Goal: Browse casually

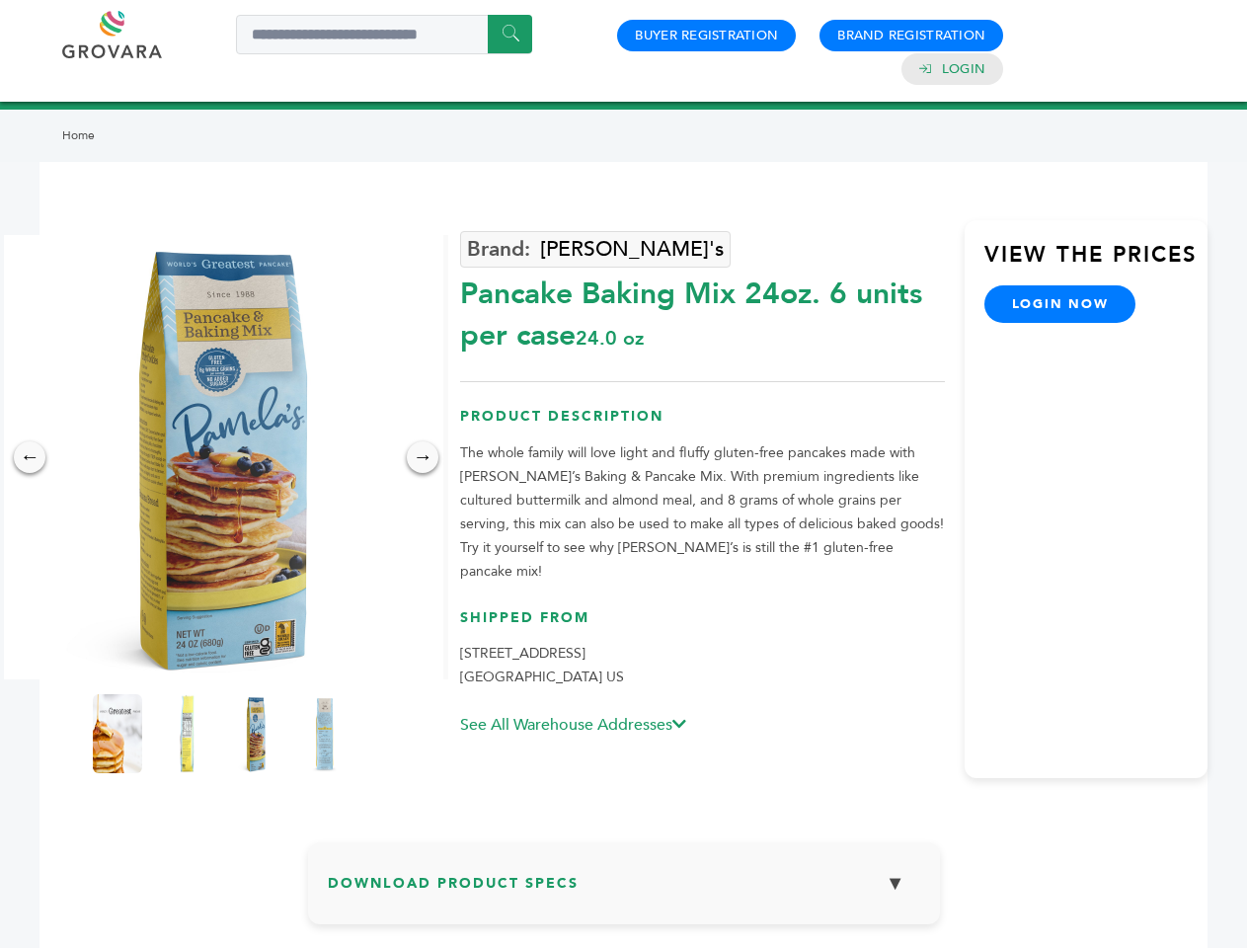
click at [221, 457] on img at bounding box center [221, 457] width 444 height 444
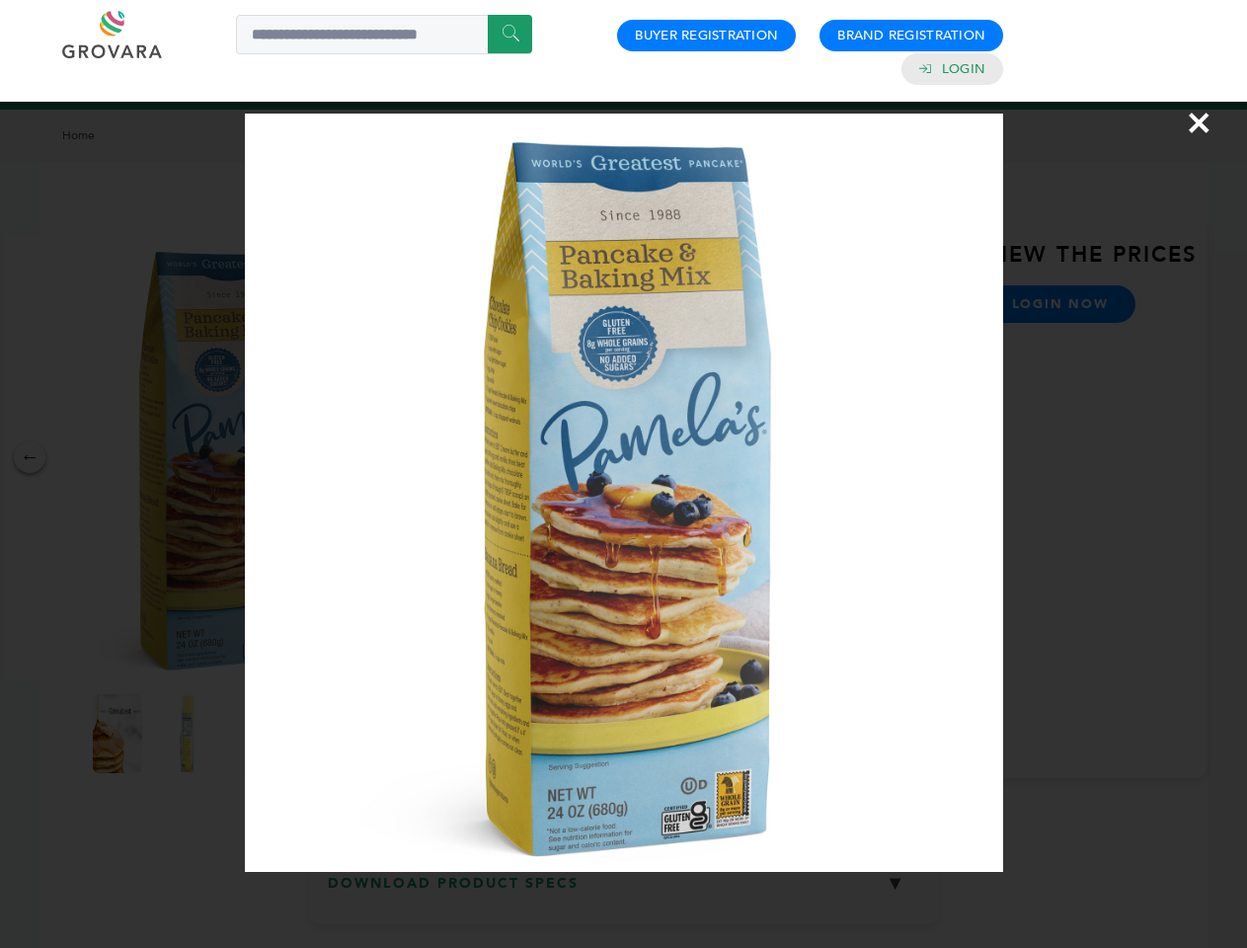
click at [30, 457] on div "×" at bounding box center [623, 474] width 1247 height 948
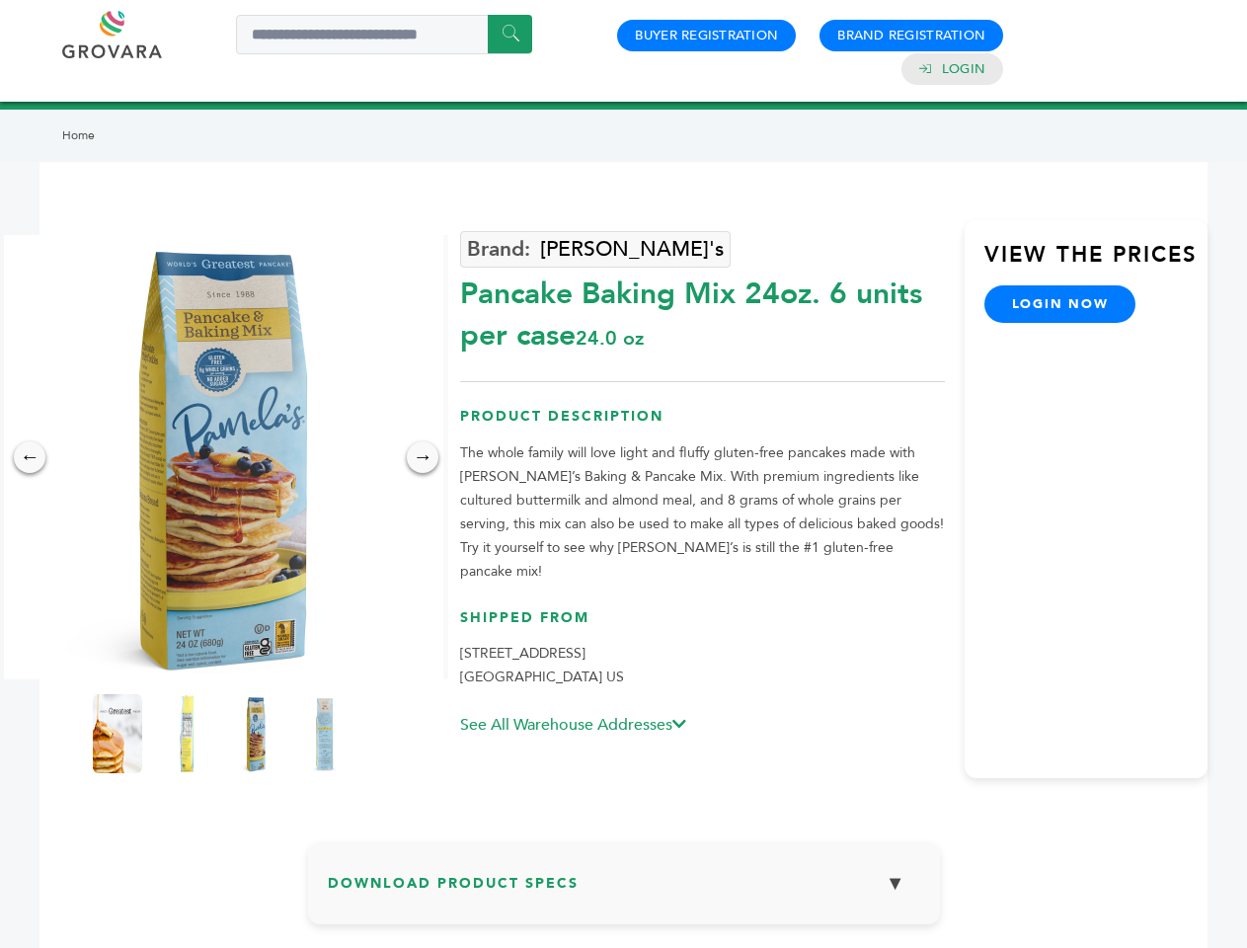
click at [423, 457] on div "→" at bounding box center [423, 457] width 32 height 32
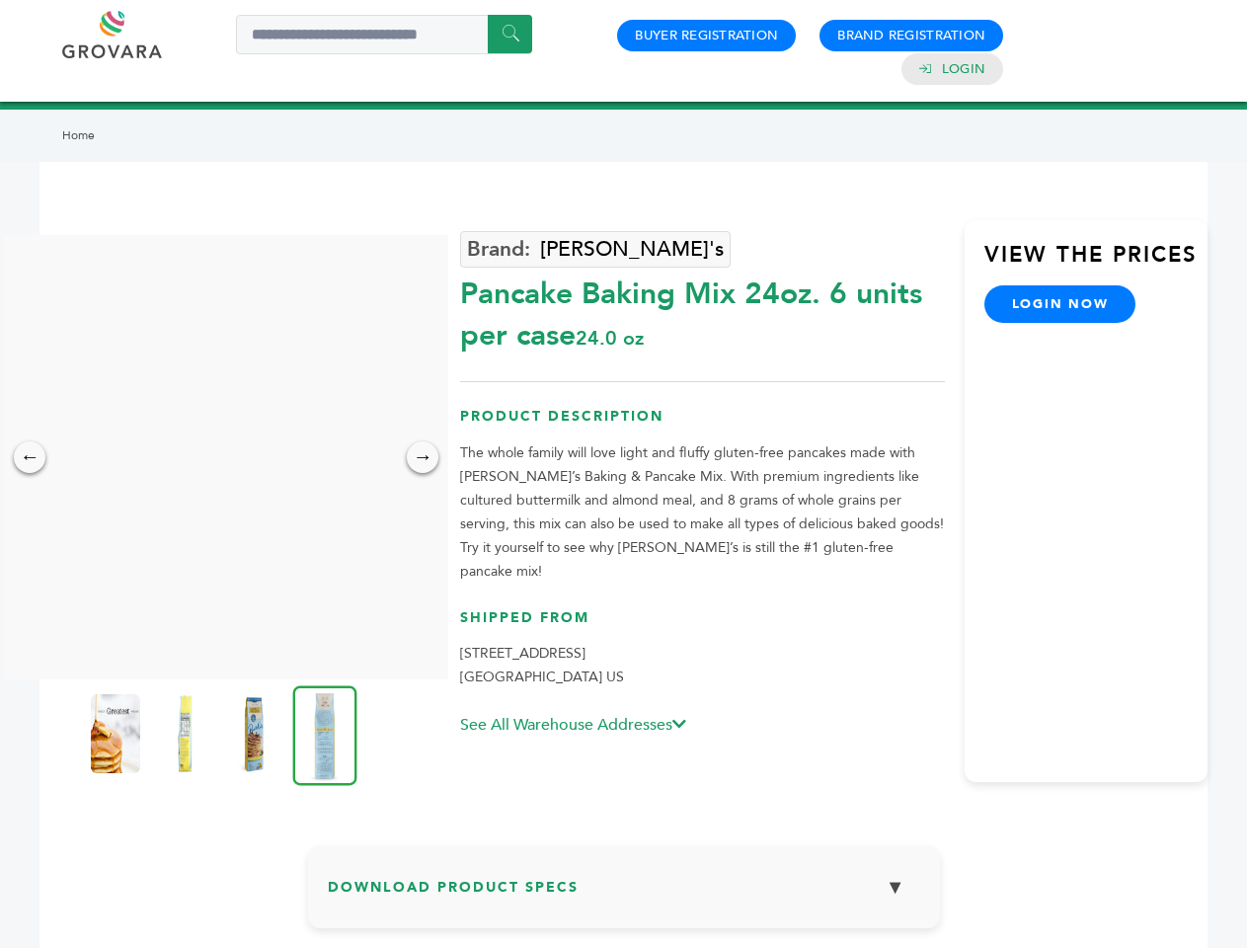
click at [118, 734] on img at bounding box center [115, 733] width 49 height 79
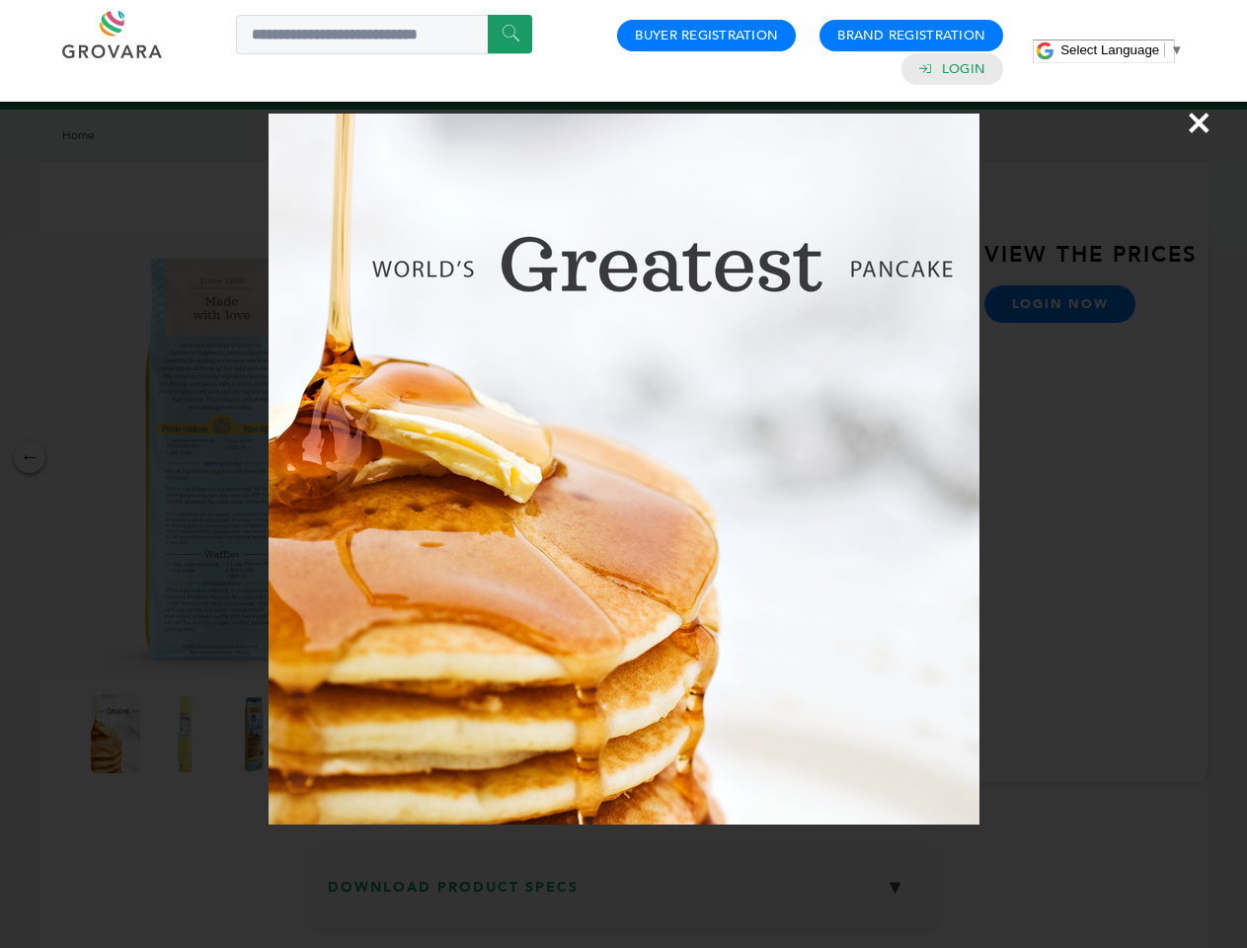
click at [187, 734] on div "×" at bounding box center [623, 474] width 1247 height 948
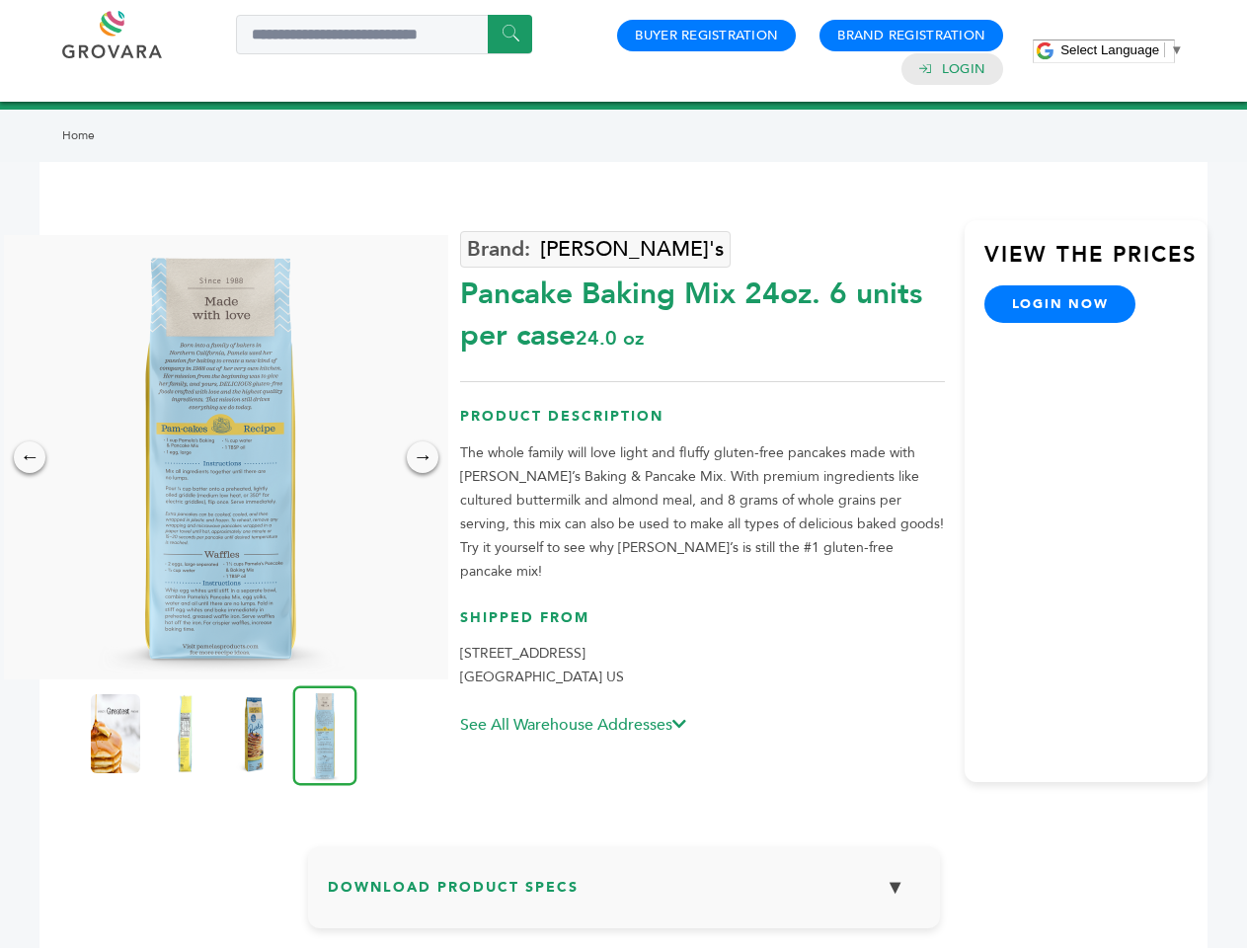
click at [256, 734] on img at bounding box center [253, 733] width 49 height 79
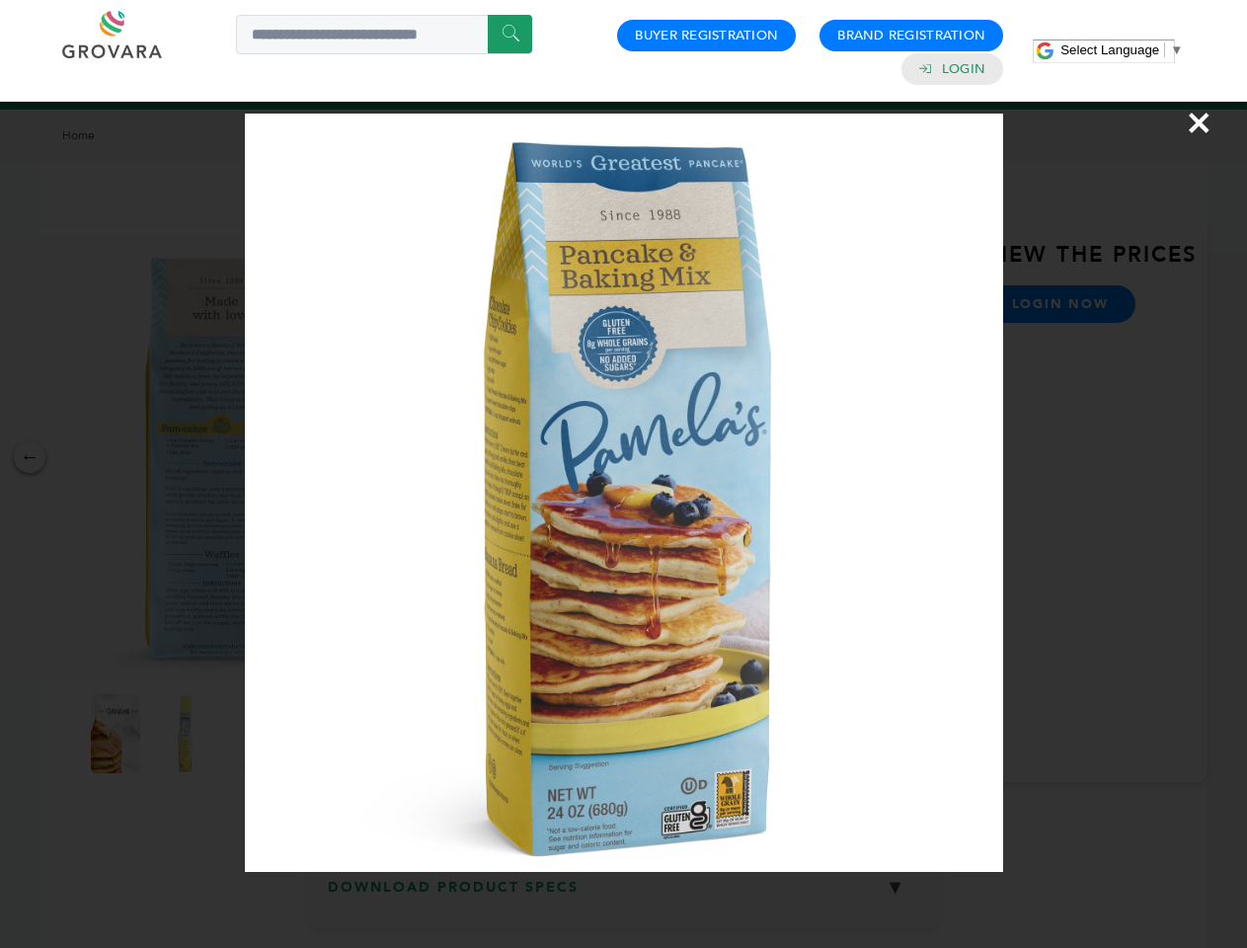
click at [0, 0] on img at bounding box center [0, 0] width 0 height 0
click at [624, 891] on div "×" at bounding box center [623, 474] width 1247 height 948
